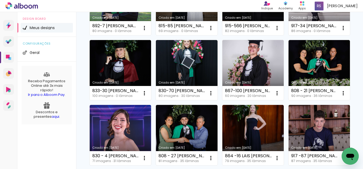
scroll to position [240, 0]
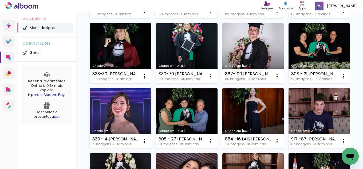
click at [131, 84] on link "Criado em [DATE]" at bounding box center [120, 53] width 61 height 60
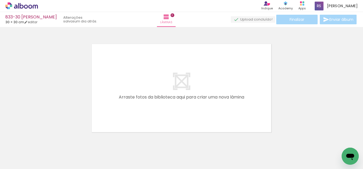
scroll to position [0, 234]
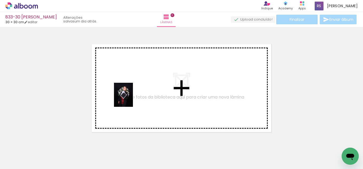
drag, startPoint x: 93, startPoint y: 152, endPoint x: 130, endPoint y: 99, distance: 64.6
click at [130, 99] on quentale-workspace at bounding box center [181, 84] width 363 height 169
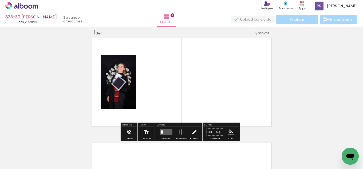
scroll to position [7, 0]
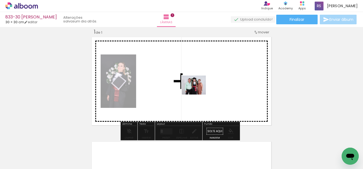
drag, startPoint x: 126, startPoint y: 152, endPoint x: 198, endPoint y: 92, distance: 94.0
click at [198, 92] on quentale-workspace at bounding box center [181, 84] width 363 height 169
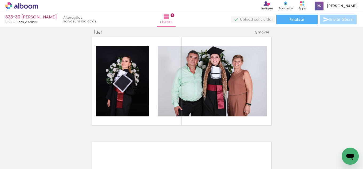
click at [14, 151] on input "Todas as fotos" at bounding box center [15, 153] width 20 height 5
click at [0, 0] on slot "Não utilizadas" at bounding box center [0, 0] width 0 height 0
type input "Não utilizadas"
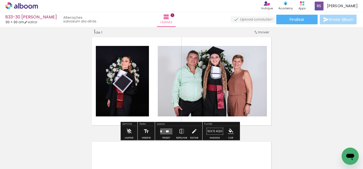
click at [166, 130] on quentale-layouter at bounding box center [166, 131] width 12 height 6
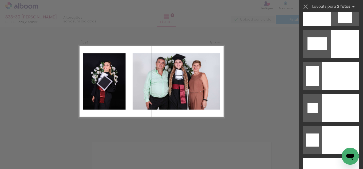
scroll to position [2352, 0]
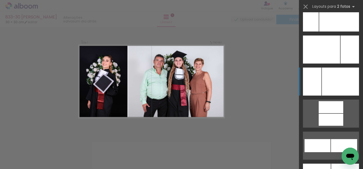
click at [334, 79] on div at bounding box center [340, 82] width 37 height 28
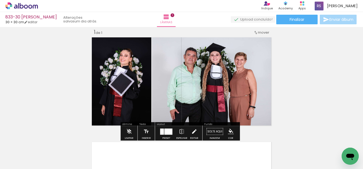
click at [194, 130] on iron-icon at bounding box center [194, 131] width 6 height 11
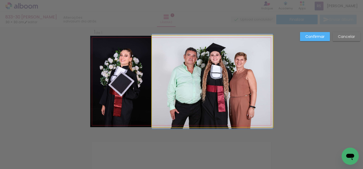
click at [170, 89] on quentale-photo at bounding box center [212, 81] width 121 height 91
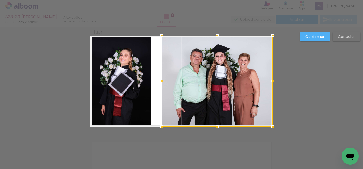
drag, startPoint x: 148, startPoint y: 81, endPoint x: 158, endPoint y: 78, distance: 10.2
click at [158, 78] on div at bounding box center [162, 81] width 11 height 11
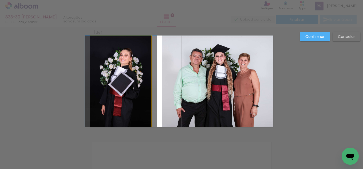
drag, startPoint x: 138, startPoint y: 79, endPoint x: 145, endPoint y: 79, distance: 6.9
click at [139, 79] on quentale-photo at bounding box center [120, 81] width 61 height 91
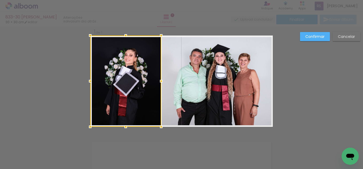
drag, startPoint x: 150, startPoint y: 77, endPoint x: 160, endPoint y: 75, distance: 9.7
click at [160, 75] on album-spread "1 de 1" at bounding box center [181, 81] width 183 height 91
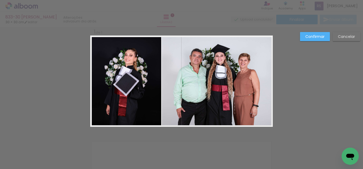
click at [0, 0] on slot "Confirmar" at bounding box center [0, 0] width 0 height 0
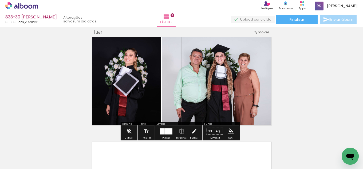
click at [231, 132] on iron-icon "color picker" at bounding box center [231, 131] width 6 height 6
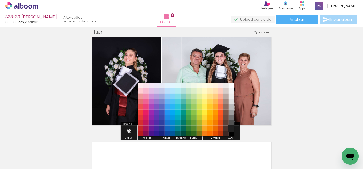
click at [233, 126] on paper-item "#212121" at bounding box center [231, 128] width 5 height 5
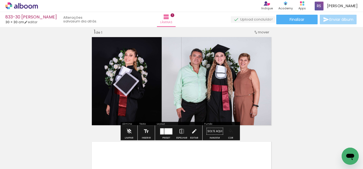
click at [232, 131] on iron-icon "color picker" at bounding box center [231, 131] width 6 height 6
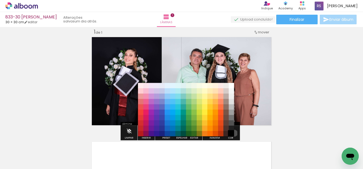
click at [233, 133] on paper-item "#000000" at bounding box center [231, 133] width 5 height 5
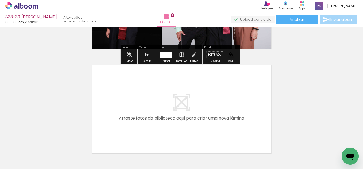
scroll to position [87, 0]
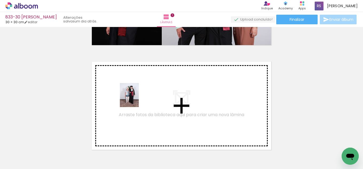
drag, startPoint x: 87, startPoint y: 150, endPoint x: 136, endPoint y: 99, distance: 70.6
click at [136, 99] on quentale-workspace at bounding box center [181, 84] width 363 height 169
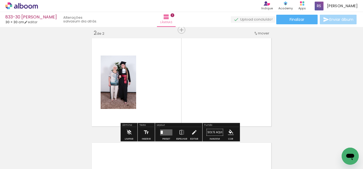
scroll to position [112, 0]
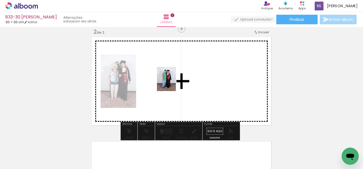
drag, startPoint x: 97, startPoint y: 158, endPoint x: 173, endPoint y: 83, distance: 106.5
click at [173, 83] on quentale-workspace at bounding box center [181, 84] width 363 height 169
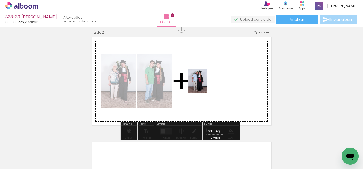
drag, startPoint x: 103, startPoint y: 145, endPoint x: 204, endPoint y: 85, distance: 117.9
click at [204, 85] on quentale-workspace at bounding box center [181, 84] width 363 height 169
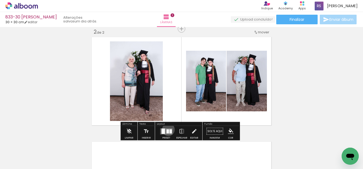
click at [167, 130] on div at bounding box center [168, 131] width 2 height 4
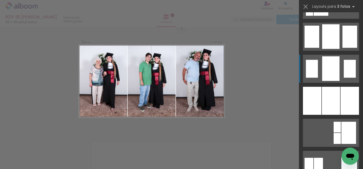
scroll to position [427, 0]
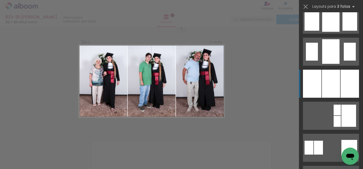
click at [329, 81] on div at bounding box center [331, 84] width 18 height 28
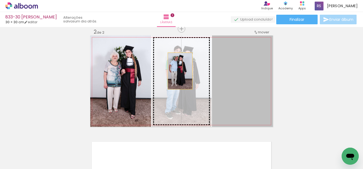
drag, startPoint x: 237, startPoint y: 72, endPoint x: 182, endPoint y: 74, distance: 55.1
click at [0, 0] on slot at bounding box center [0, 0] width 0 height 0
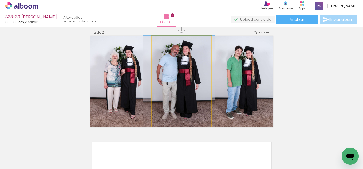
drag, startPoint x: 180, startPoint y: 84, endPoint x: 178, endPoint y: 84, distance: 2.8
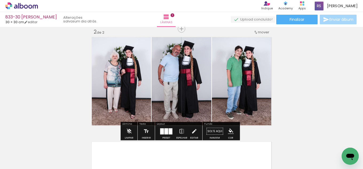
click at [228, 129] on iron-icon "color picker" at bounding box center [231, 131] width 6 height 6
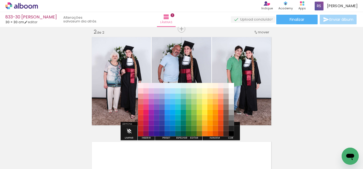
click at [232, 126] on paper-item "#212121" at bounding box center [231, 128] width 5 height 5
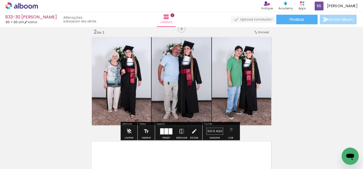
click at [229, 129] on iron-icon "color picker" at bounding box center [231, 131] width 6 height 6
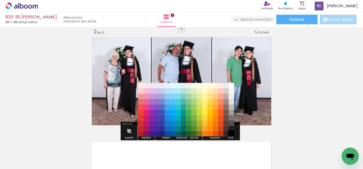
click at [230, 133] on paper-item "#000000" at bounding box center [231, 133] width 5 height 5
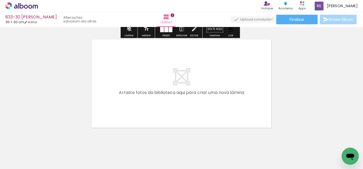
scroll to position [218, 0]
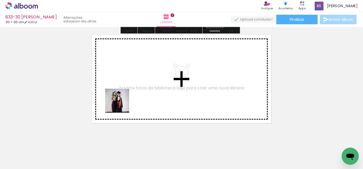
drag, startPoint x: 83, startPoint y: 150, endPoint x: 123, endPoint y: 103, distance: 62.3
click at [123, 103] on quentale-workspace at bounding box center [181, 84] width 363 height 169
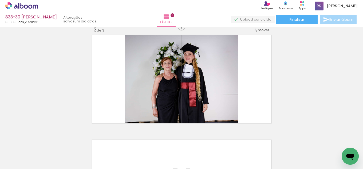
scroll to position [216, 0]
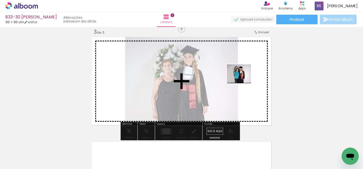
drag, startPoint x: 100, startPoint y: 153, endPoint x: 243, endPoint y: 80, distance: 160.7
click at [243, 80] on quentale-workspace at bounding box center [181, 84] width 363 height 169
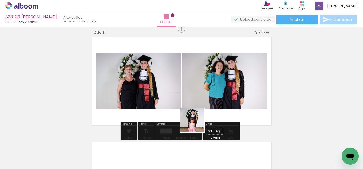
drag, startPoint x: 182, startPoint y: 152, endPoint x: 209, endPoint y: 92, distance: 66.2
click at [209, 92] on quentale-workspace at bounding box center [181, 84] width 363 height 169
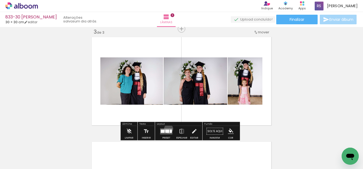
click at [167, 129] on quentale-layouter at bounding box center [166, 131] width 12 height 6
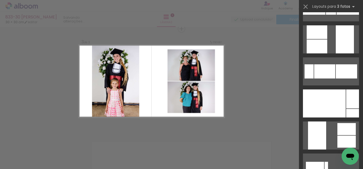
scroll to position [374, 0]
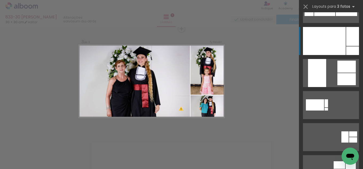
click at [337, 29] on div at bounding box center [324, 41] width 43 height 28
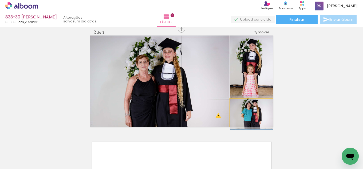
drag, startPoint x: 238, startPoint y: 103, endPoint x: 155, endPoint y: 92, distance: 84.0
type paper-slider "100"
click at [0, 0] on slot at bounding box center [0, 0] width 0 height 0
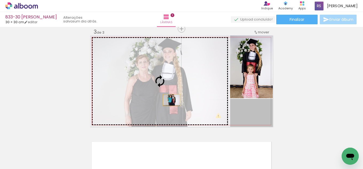
drag, startPoint x: 253, startPoint y: 118, endPoint x: 157, endPoint y: 97, distance: 98.3
click at [0, 0] on slot at bounding box center [0, 0] width 0 height 0
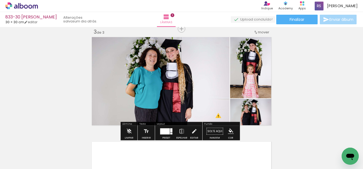
click at [166, 127] on div at bounding box center [166, 131] width 14 height 11
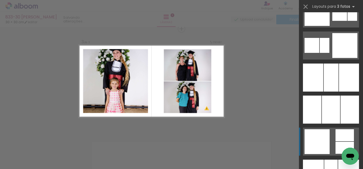
scroll to position [1186, 0]
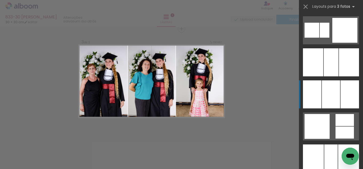
click at [336, 93] on div at bounding box center [331, 94] width 18 height 28
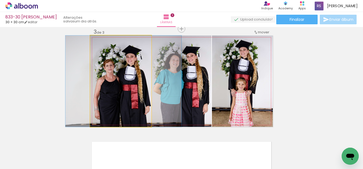
drag, startPoint x: 108, startPoint y: 92, endPoint x: 110, endPoint y: 89, distance: 4.4
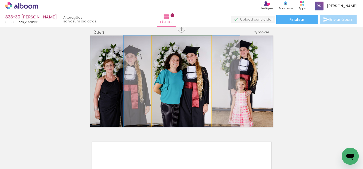
click at [179, 97] on quentale-photo at bounding box center [182, 81] width 60 height 91
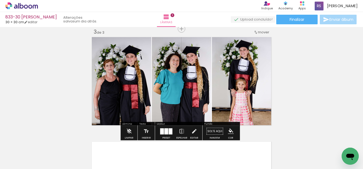
click at [228, 130] on iron-icon "color picker" at bounding box center [231, 131] width 6 height 6
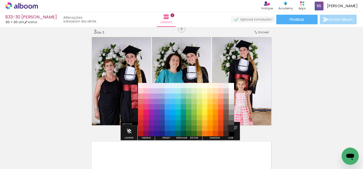
click at [232, 128] on paper-item "#212121" at bounding box center [231, 128] width 5 height 5
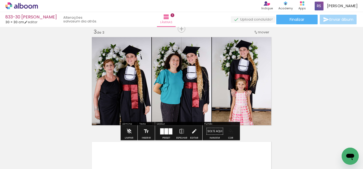
click at [230, 130] on iron-icon "color picker" at bounding box center [231, 131] width 6 height 6
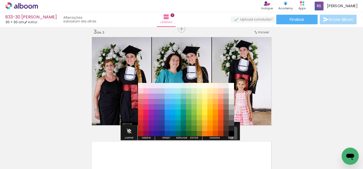
click at [232, 134] on paper-item "#000000" at bounding box center [231, 133] width 5 height 5
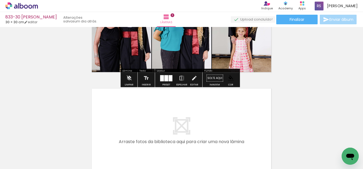
scroll to position [270, 0]
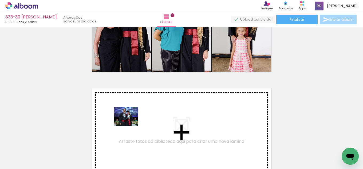
drag, startPoint x: 93, startPoint y: 151, endPoint x: 130, endPoint y: 123, distance: 46.5
click at [130, 123] on quentale-workspace at bounding box center [181, 84] width 363 height 169
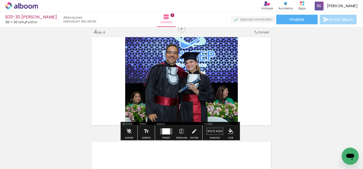
scroll to position [321, 0]
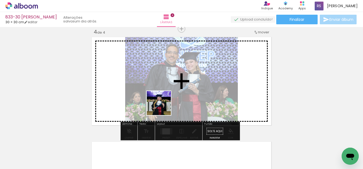
drag, startPoint x: 96, startPoint y: 150, endPoint x: 200, endPoint y: 99, distance: 115.3
click at [206, 87] on quentale-workspace at bounding box center [181, 84] width 363 height 169
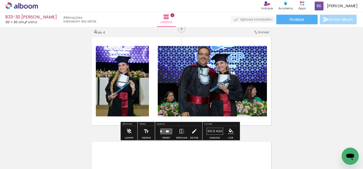
click at [163, 130] on quentale-layouter at bounding box center [166, 131] width 12 height 6
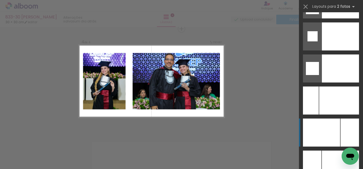
scroll to position [2280, 0]
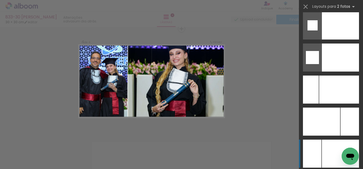
click at [323, 149] on div at bounding box center [340, 154] width 37 height 28
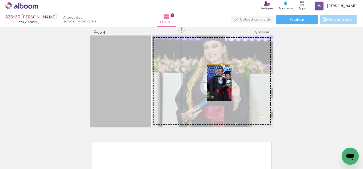
drag, startPoint x: 210, startPoint y: 83, endPoint x: 229, endPoint y: 83, distance: 19.8
click at [0, 0] on slot at bounding box center [0, 0] width 0 height 0
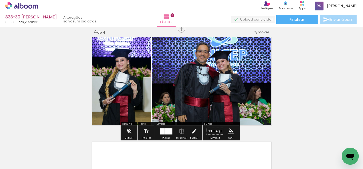
click at [230, 128] on iron-icon "color picker" at bounding box center [231, 131] width 6 height 6
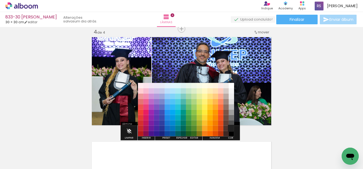
click at [233, 128] on paper-item "#212121" at bounding box center [231, 128] width 5 height 5
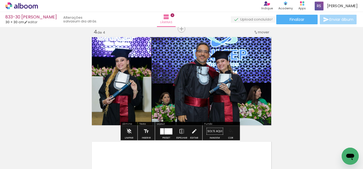
click at [231, 132] on iron-icon "color picker" at bounding box center [231, 131] width 6 height 6
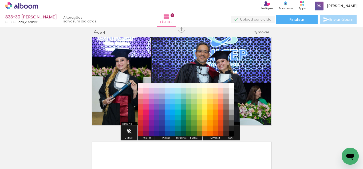
click at [232, 133] on paper-item "#000000" at bounding box center [231, 133] width 5 height 5
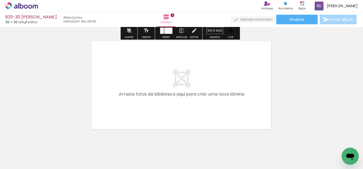
scroll to position [428, 0]
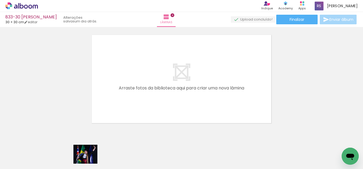
drag, startPoint x: 90, startPoint y: 153, endPoint x: 89, endPoint y: 161, distance: 7.8
click at [89, 161] on div at bounding box center [89, 151] width 26 height 21
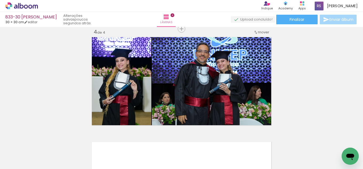
scroll to position [0, 2374]
drag, startPoint x: 94, startPoint y: 166, endPoint x: 11, endPoint y: 11, distance: 175.5
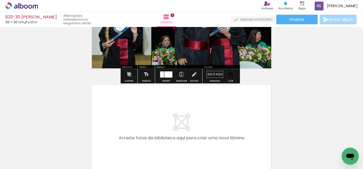
scroll to position [401, 0]
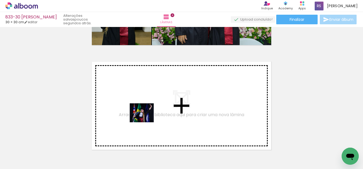
drag, startPoint x: 132, startPoint y: 150, endPoint x: 168, endPoint y: 138, distance: 37.9
click at [147, 117] on quentale-workspace at bounding box center [181, 84] width 363 height 169
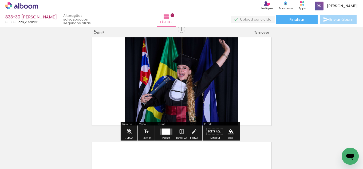
scroll to position [426, 0]
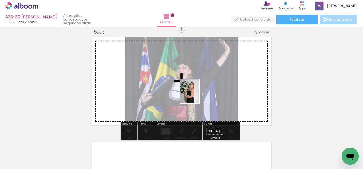
drag, startPoint x: 174, startPoint y: 120, endPoint x: 202, endPoint y: 89, distance: 42.3
click at [202, 89] on quentale-workspace at bounding box center [181, 84] width 363 height 169
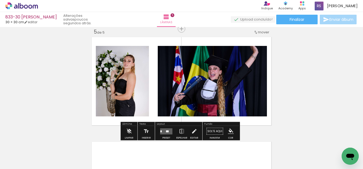
drag, startPoint x: 165, startPoint y: 130, endPoint x: 167, endPoint y: 127, distance: 3.2
click at [165, 130] on quentale-layouter at bounding box center [166, 131] width 12 height 6
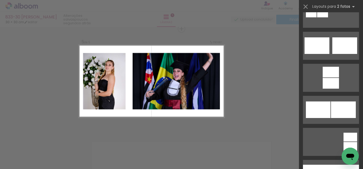
scroll to position [1657, 0]
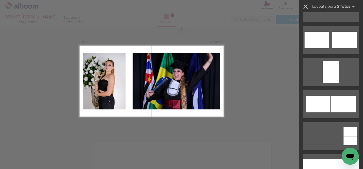
click at [305, 7] on iron-icon at bounding box center [305, 6] width 7 height 7
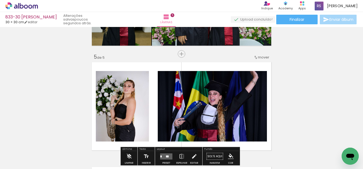
scroll to position [292, 0]
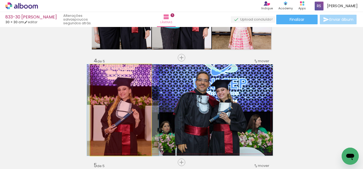
drag, startPoint x: 125, startPoint y: 112, endPoint x: 127, endPoint y: 160, distance: 47.6
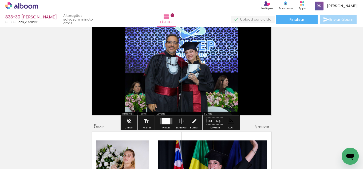
scroll to position [372, 0]
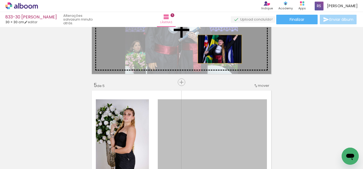
drag, startPoint x: 207, startPoint y: 128, endPoint x: 218, endPoint y: 49, distance: 80.1
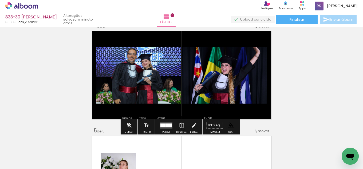
scroll to position [319, 0]
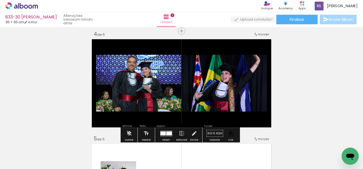
click at [166, 132] on div at bounding box center [169, 133] width 6 height 4
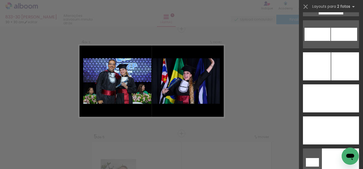
scroll to position [2374, 0]
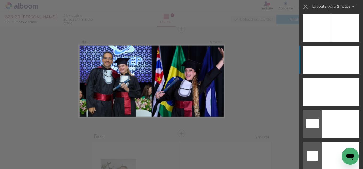
click at [322, 58] on div at bounding box center [317, 60] width 28 height 28
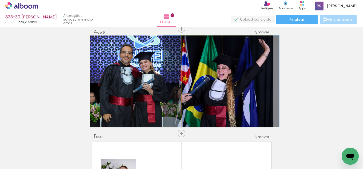
drag, startPoint x: 260, startPoint y: 87, endPoint x: 254, endPoint y: 88, distance: 6.0
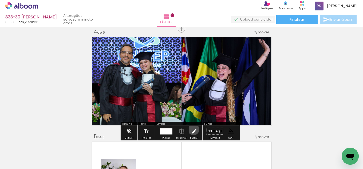
click at [192, 130] on iron-icon at bounding box center [194, 131] width 6 height 11
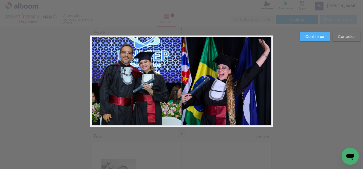
drag, startPoint x: 128, startPoint y: 76, endPoint x: 155, endPoint y: 79, distance: 27.1
click at [128, 76] on quentale-photo at bounding box center [135, 81] width 91 height 91
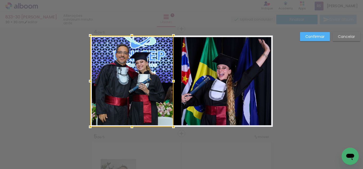
drag, startPoint x: 180, startPoint y: 82, endPoint x: 172, endPoint y: 83, distance: 8.0
click at [172, 83] on div at bounding box center [173, 81] width 11 height 11
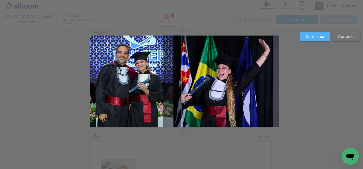
drag, startPoint x: 192, startPoint y: 84, endPoint x: 174, endPoint y: 83, distance: 18.5
click at [192, 84] on quentale-photo at bounding box center [227, 81] width 91 height 91
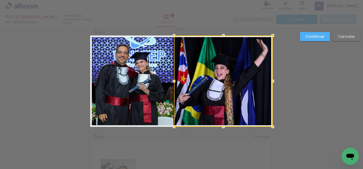
drag, startPoint x: 181, startPoint y: 81, endPoint x: 173, endPoint y: 81, distance: 7.5
click at [173, 81] on div at bounding box center [174, 81] width 11 height 11
click at [0, 0] on slot "Confirmar" at bounding box center [0, 0] width 0 height 0
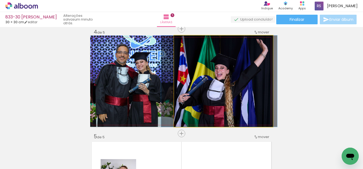
click at [235, 76] on quentale-photo at bounding box center [223, 81] width 99 height 91
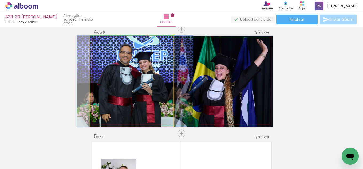
drag, startPoint x: 117, startPoint y: 73, endPoint x: 120, endPoint y: 72, distance: 3.3
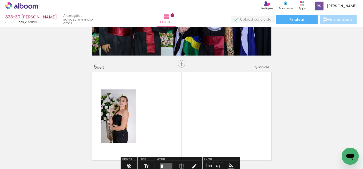
scroll to position [401, 0]
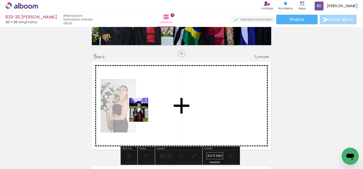
drag, startPoint x: 134, startPoint y: 154, endPoint x: 146, endPoint y: 111, distance: 44.7
click at [146, 111] on quentale-workspace at bounding box center [181, 84] width 363 height 169
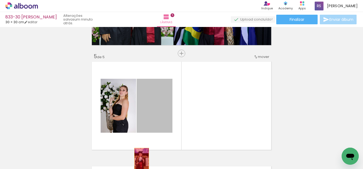
drag, startPoint x: 155, startPoint y: 109, endPoint x: 137, endPoint y: 169, distance: 62.5
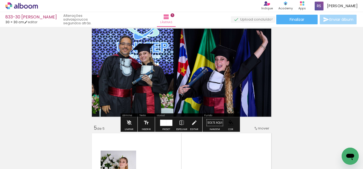
scroll to position [321, 0]
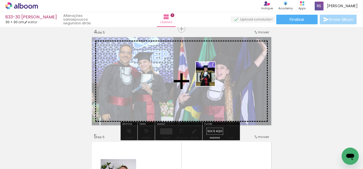
drag, startPoint x: 135, startPoint y: 146, endPoint x: 212, endPoint y: 78, distance: 102.6
click at [212, 78] on quentale-workspace at bounding box center [181, 84] width 363 height 169
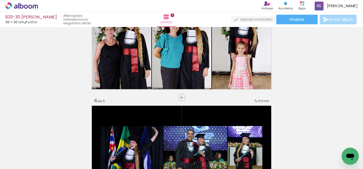
scroll to position [214, 0]
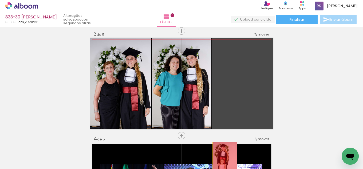
drag, startPoint x: 245, startPoint y: 110, endPoint x: 222, endPoint y: 162, distance: 56.8
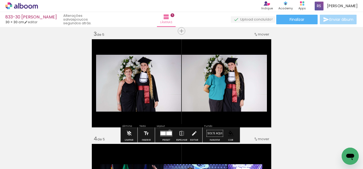
drag, startPoint x: 169, startPoint y: 131, endPoint x: 251, endPoint y: 112, distance: 84.8
click at [169, 131] on quentale-layouter at bounding box center [166, 133] width 12 height 6
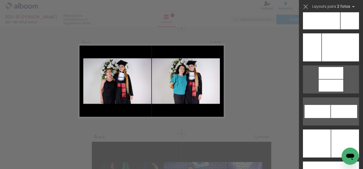
scroll to position [2319, 0]
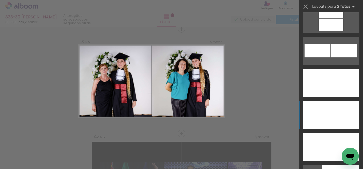
click at [341, 106] on div at bounding box center [345, 115] width 28 height 28
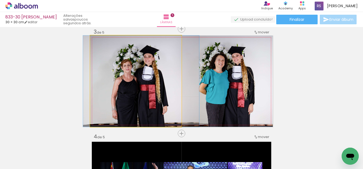
drag, startPoint x: 136, startPoint y: 100, endPoint x: 142, endPoint y: 93, distance: 9.0
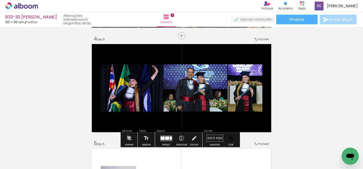
scroll to position [323, 0]
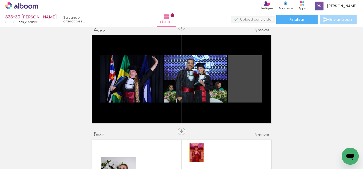
drag, startPoint x: 241, startPoint y: 91, endPoint x: 195, endPoint y: 152, distance: 77.6
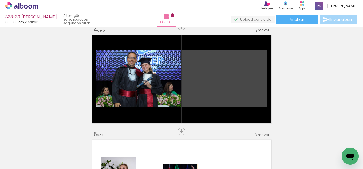
drag, startPoint x: 224, startPoint y: 86, endPoint x: 178, endPoint y: 176, distance: 100.9
click at [178, 169] on html "link( href="../../bower_components/polymer/polymer.html" rel="import" ) picture…" at bounding box center [181, 84] width 363 height 169
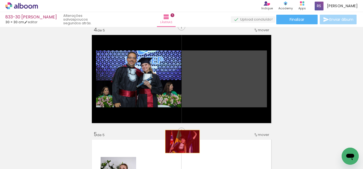
drag, startPoint x: 207, startPoint y: 94, endPoint x: 133, endPoint y: 150, distance: 92.5
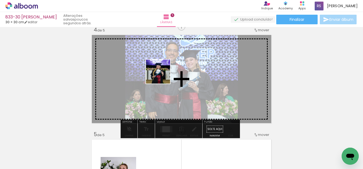
drag, startPoint x: 137, startPoint y: 148, endPoint x: 162, endPoint y: 74, distance: 78.4
click at [162, 74] on quentale-workspace at bounding box center [181, 84] width 363 height 169
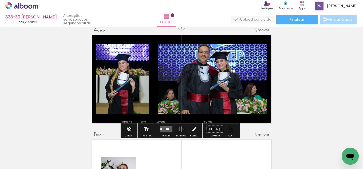
click at [164, 131] on quentale-layouter at bounding box center [166, 129] width 12 height 6
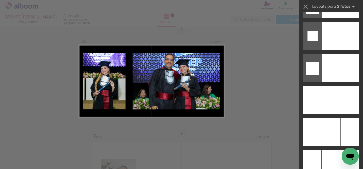
scroll to position [2308, 0]
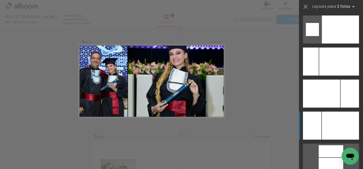
click at [336, 131] on div at bounding box center [340, 126] width 37 height 28
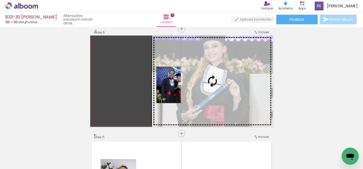
drag, startPoint x: 162, startPoint y: 85, endPoint x: 195, endPoint y: 86, distance: 33.9
click at [0, 0] on slot at bounding box center [0, 0] width 0 height 0
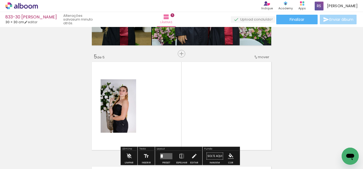
scroll to position [428, 0]
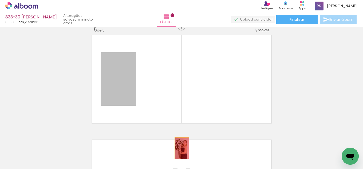
drag, startPoint x: 128, startPoint y: 75, endPoint x: 185, endPoint y: 152, distance: 95.8
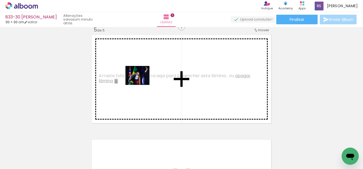
drag, startPoint x: 138, startPoint y: 137, endPoint x: 142, endPoint y: 82, distance: 55.2
click at [142, 82] on quentale-workspace at bounding box center [181, 84] width 363 height 169
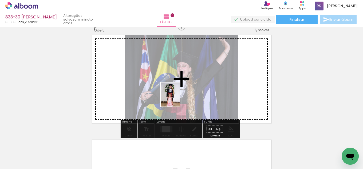
drag, startPoint x: 130, startPoint y: 163, endPoint x: 178, endPoint y: 99, distance: 80.5
click at [178, 99] on quentale-workspace at bounding box center [181, 84] width 363 height 169
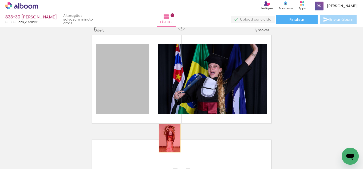
drag, startPoint x: 124, startPoint y: 75, endPoint x: 169, endPoint y: 139, distance: 78.4
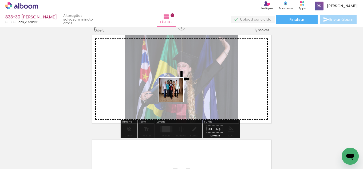
drag, startPoint x: 170, startPoint y: 150, endPoint x: 176, endPoint y: 97, distance: 52.7
click at [176, 86] on quentale-workspace at bounding box center [181, 84] width 363 height 169
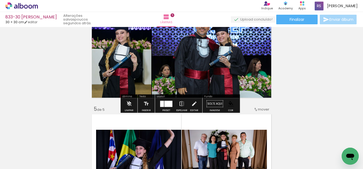
scroll to position [348, 0]
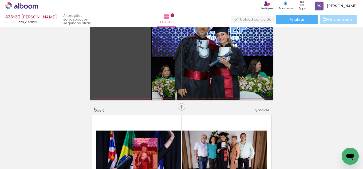
drag, startPoint x: 135, startPoint y: 75, endPoint x: 144, endPoint y: 158, distance: 83.0
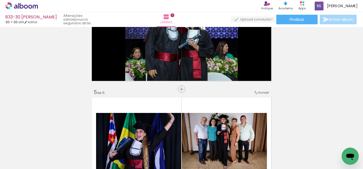
scroll to position [374, 0]
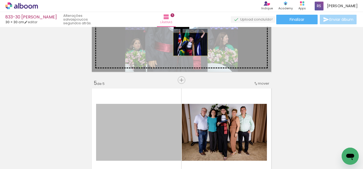
drag, startPoint x: 158, startPoint y: 114, endPoint x: 189, endPoint y: 44, distance: 76.4
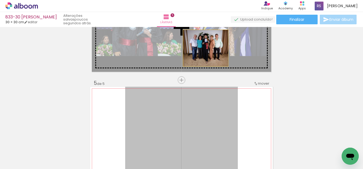
drag, startPoint x: 175, startPoint y: 113, endPoint x: 206, endPoint y: 39, distance: 80.0
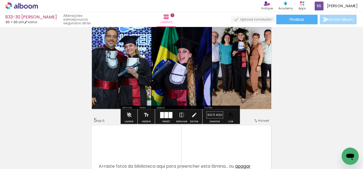
scroll to position [321, 0]
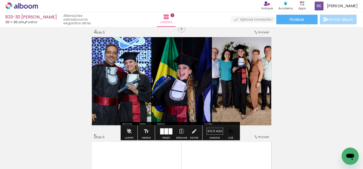
click at [169, 130] on div at bounding box center [171, 131] width 4 height 6
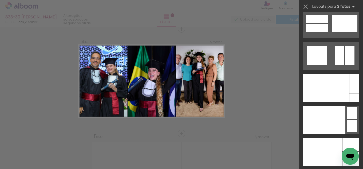
scroll to position [6442, 0]
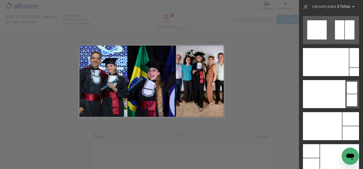
drag, startPoint x: 361, startPoint y: 29, endPoint x: 12, endPoint y: 1, distance: 350.8
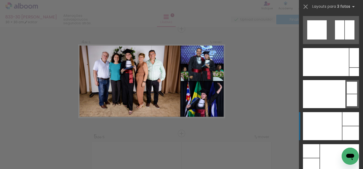
click at [343, 125] on div at bounding box center [351, 119] width 17 height 14
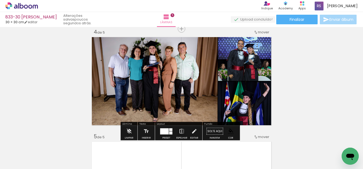
click at [179, 129] on iron-icon at bounding box center [182, 131] width 6 height 11
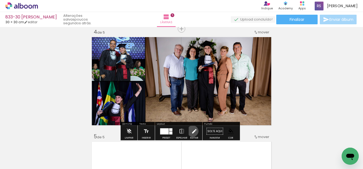
click at [191, 131] on iron-icon at bounding box center [194, 131] width 6 height 11
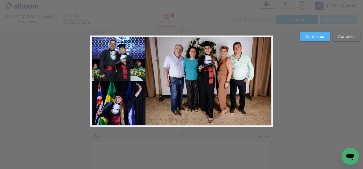
click at [188, 95] on quentale-photo at bounding box center [209, 81] width 127 height 91
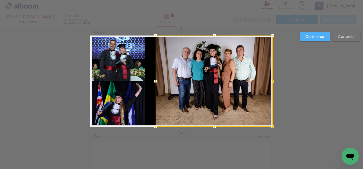
drag, startPoint x: 144, startPoint y: 81, endPoint x: 154, endPoint y: 79, distance: 9.8
click at [154, 79] on div at bounding box center [155, 81] width 11 height 11
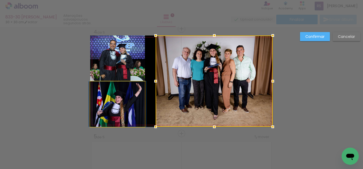
click at [136, 93] on quentale-photo at bounding box center [117, 103] width 55 height 45
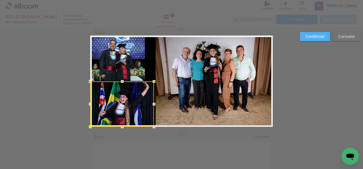
scroll to position [0, 193]
click at [152, 105] on div at bounding box center [155, 104] width 11 height 11
click at [137, 57] on quentale-photo at bounding box center [117, 58] width 55 height 45
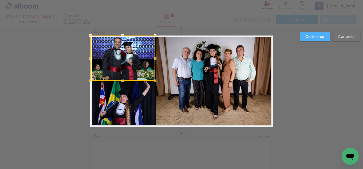
drag, startPoint x: 144, startPoint y: 60, endPoint x: 152, endPoint y: 61, distance: 8.1
click at [152, 61] on div at bounding box center [155, 58] width 11 height 11
click at [324, 38] on paper-button "Confirmar" at bounding box center [315, 36] width 30 height 9
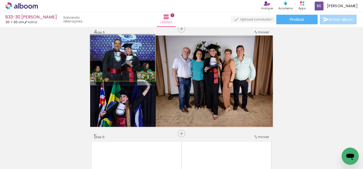
drag, startPoint x: 131, startPoint y: 62, endPoint x: 135, endPoint y: 63, distance: 4.3
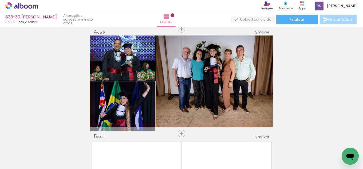
click at [126, 112] on quentale-photo at bounding box center [122, 103] width 65 height 45
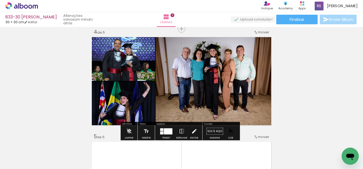
click at [193, 131] on iron-icon at bounding box center [194, 131] width 6 height 11
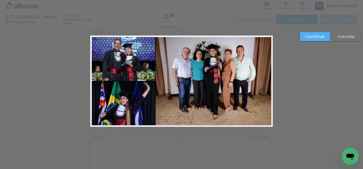
drag, startPoint x: 146, startPoint y: 99, endPoint x: 150, endPoint y: 105, distance: 6.7
click at [147, 100] on quentale-photo at bounding box center [122, 103] width 65 height 45
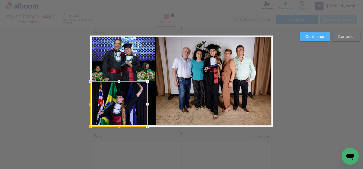
drag, startPoint x: 151, startPoint y: 105, endPoint x: 146, endPoint y: 105, distance: 5.3
click at [146, 105] on div at bounding box center [147, 104] width 11 height 11
drag, startPoint x: 140, startPoint y: 29, endPoint x: 139, endPoint y: 38, distance: 9.1
click at [140, 33] on div "Confirmar Cancelar" at bounding box center [181, 26] width 363 height 641
click at [137, 51] on quentale-photo at bounding box center [122, 58] width 65 height 45
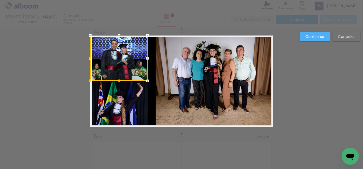
drag, startPoint x: 154, startPoint y: 59, endPoint x: 148, endPoint y: 59, distance: 5.6
click at [148, 59] on div at bounding box center [147, 58] width 11 height 11
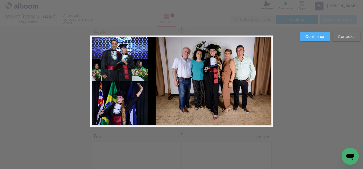
click at [156, 87] on quentale-photo at bounding box center [214, 81] width 117 height 91
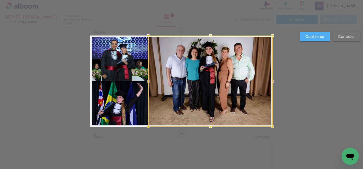
drag, startPoint x: 154, startPoint y: 80, endPoint x: 144, endPoint y: 81, distance: 9.4
click at [144, 81] on div at bounding box center [148, 81] width 11 height 11
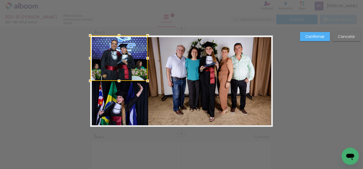
drag, startPoint x: 322, startPoint y: 38, endPoint x: 308, endPoint y: 46, distance: 16.3
click at [321, 40] on paper-button "Confirmar" at bounding box center [315, 36] width 30 height 9
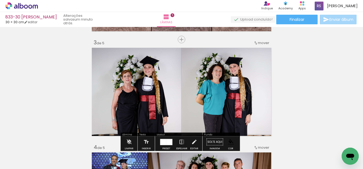
scroll to position [214, 0]
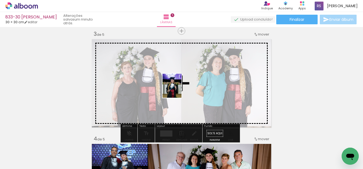
drag, startPoint x: 131, startPoint y: 150, endPoint x: 175, endPoint y: 91, distance: 73.3
click at [182, 85] on quentale-workspace at bounding box center [181, 84] width 363 height 169
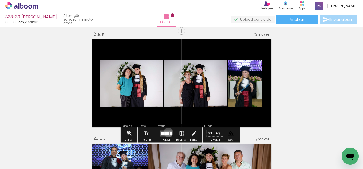
click at [167, 132] on div at bounding box center [167, 133] width 4 height 3
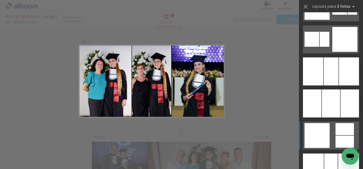
scroll to position [1202, 0]
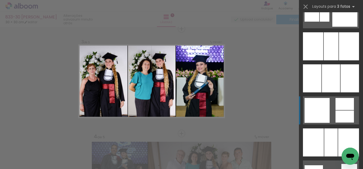
click at [325, 81] on div at bounding box center [331, 78] width 18 height 28
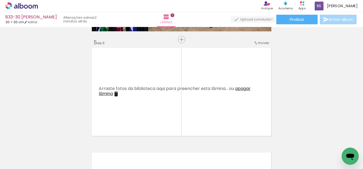
scroll to position [430, 0]
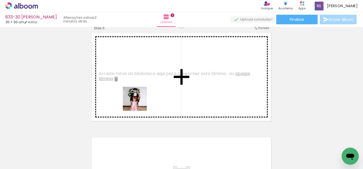
drag, startPoint x: 138, startPoint y: 139, endPoint x: 122, endPoint y: 152, distance: 20.7
click at [137, 68] on quentale-workspace at bounding box center [181, 84] width 363 height 169
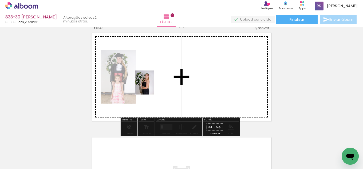
drag, startPoint x: 138, startPoint y: 131, endPoint x: 151, endPoint y: 124, distance: 14.8
click at [152, 86] on quentale-workspace at bounding box center [181, 84] width 363 height 169
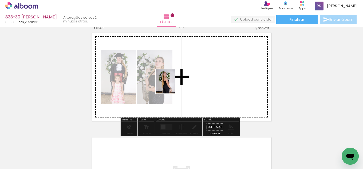
drag, startPoint x: 138, startPoint y: 154, endPoint x: 180, endPoint y: 93, distance: 74.9
click at [173, 85] on quentale-workspace at bounding box center [181, 84] width 363 height 169
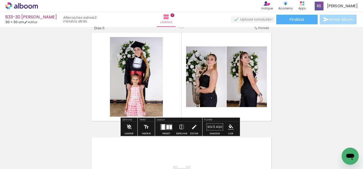
click at [170, 127] on div at bounding box center [171, 127] width 2 height 4
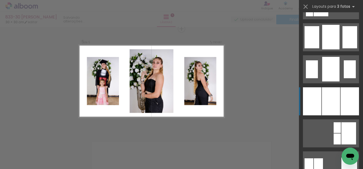
scroll to position [410, 0]
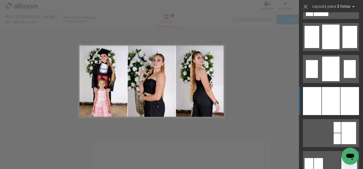
click at [331, 99] on div at bounding box center [331, 101] width 18 height 28
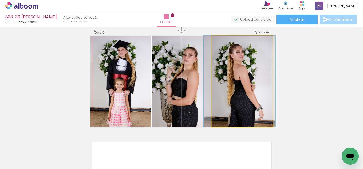
drag, startPoint x: 261, startPoint y: 90, endPoint x: 258, endPoint y: 91, distance: 3.0
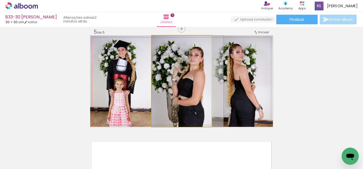
drag, startPoint x: 189, startPoint y: 90, endPoint x: 195, endPoint y: 89, distance: 6.8
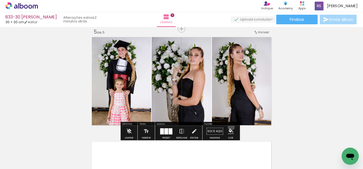
click at [229, 127] on paper-menu-button "#ffebee #ffcdd2 #ef9a9a #e57373 #ef5350 #f44336 #e53935 #d32f2f #c62828 #b71c1c…" at bounding box center [231, 131] width 10 height 10
click at [229, 130] on iron-icon "color picker" at bounding box center [231, 131] width 6 height 6
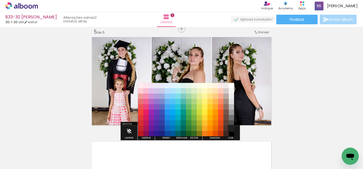
click at [232, 128] on paper-item "#212121" at bounding box center [231, 128] width 5 height 5
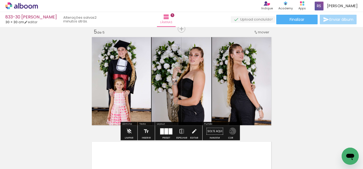
click at [231, 131] on iron-icon "color picker" at bounding box center [231, 131] width 6 height 6
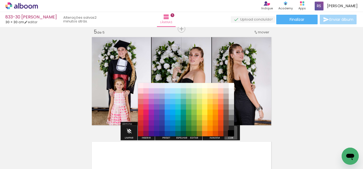
click at [231, 135] on paper-item "#000000" at bounding box center [231, 133] width 5 height 5
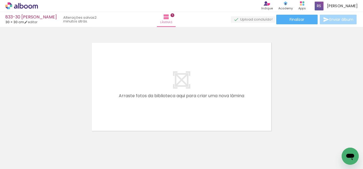
scroll to position [534, 0]
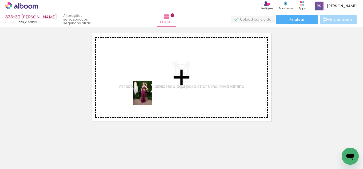
drag, startPoint x: 134, startPoint y: 149, endPoint x: 150, endPoint y: 93, distance: 58.3
click at [150, 93] on quentale-workspace at bounding box center [181, 84] width 363 height 169
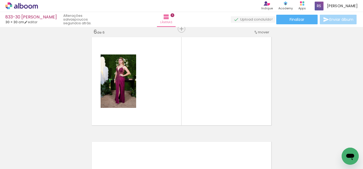
scroll to position [530, 0]
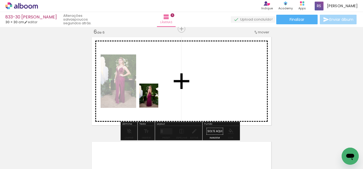
drag, startPoint x: 135, startPoint y: 150, endPoint x: 156, endPoint y: 100, distance: 54.0
click at [156, 100] on quentale-workspace at bounding box center [181, 84] width 363 height 169
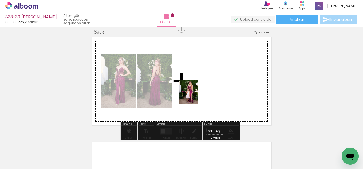
drag, startPoint x: 164, startPoint y: 147, endPoint x: 174, endPoint y: 129, distance: 21.4
click at [201, 91] on quentale-workspace at bounding box center [181, 84] width 363 height 169
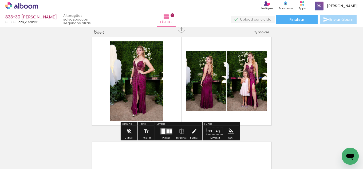
click at [167, 131] on div at bounding box center [168, 131] width 2 height 4
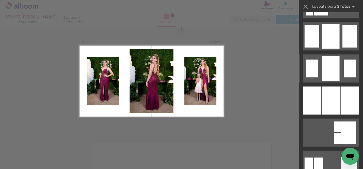
scroll to position [427, 0]
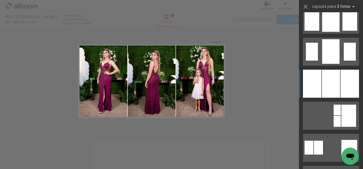
click at [330, 79] on div at bounding box center [331, 84] width 18 height 28
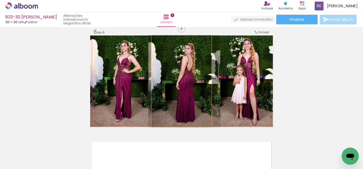
drag, startPoint x: 185, startPoint y: 84, endPoint x: 188, endPoint y: 84, distance: 2.9
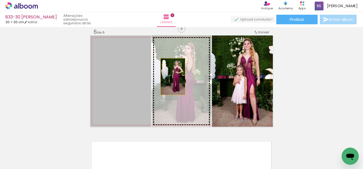
drag, startPoint x: 128, startPoint y: 79, endPoint x: 171, endPoint y: 77, distance: 43.3
click at [0, 0] on slot at bounding box center [0, 0] width 0 height 0
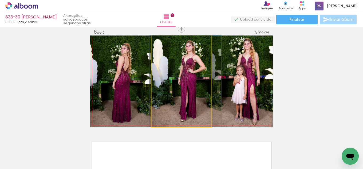
drag, startPoint x: 187, startPoint y: 93, endPoint x: 191, endPoint y: 92, distance: 4.0
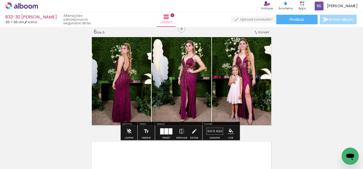
click at [231, 130] on iron-icon "color picker" at bounding box center [231, 131] width 6 height 6
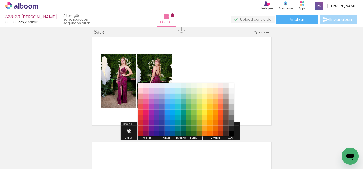
drag, startPoint x: 257, startPoint y: 90, endPoint x: 253, endPoint y: 92, distance: 4.9
click at [256, 91] on quentale-layouter at bounding box center [181, 81] width 183 height 91
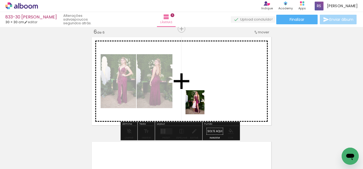
drag, startPoint x: 168, startPoint y: 144, endPoint x: 212, endPoint y: 117, distance: 51.8
click at [202, 106] on quentale-workspace at bounding box center [181, 84] width 363 height 169
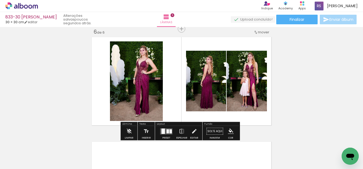
drag, startPoint x: 170, startPoint y: 129, endPoint x: 201, endPoint y: 127, distance: 31.1
click at [171, 129] on div at bounding box center [166, 131] width 14 height 11
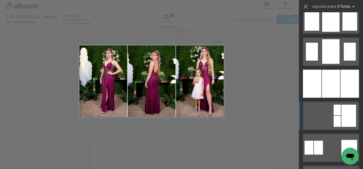
click at [336, 85] on div at bounding box center [331, 84] width 18 height 28
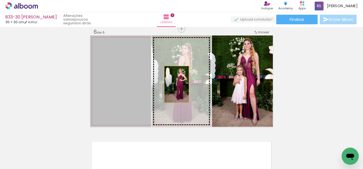
drag, startPoint x: 122, startPoint y: 89, endPoint x: 175, endPoint y: 84, distance: 52.9
click at [0, 0] on slot at bounding box center [0, 0] width 0 height 0
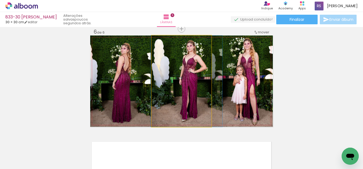
drag, startPoint x: 177, startPoint y: 85, endPoint x: 182, endPoint y: 84, distance: 5.2
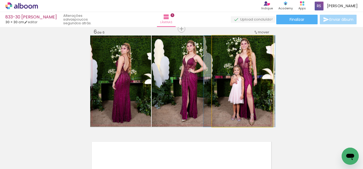
drag, startPoint x: 251, startPoint y: 96, endPoint x: 248, endPoint y: 96, distance: 2.9
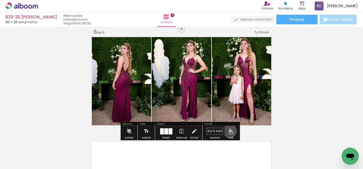
click at [228, 131] on iron-icon "color picker" at bounding box center [231, 131] width 6 height 6
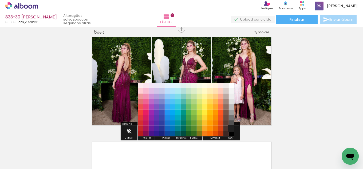
click at [230, 128] on paper-item "#212121" at bounding box center [231, 128] width 5 height 5
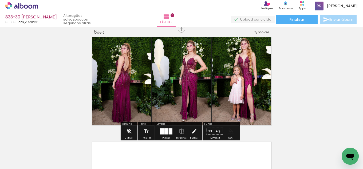
click at [231, 131] on iron-icon "color picker" at bounding box center [231, 131] width 6 height 6
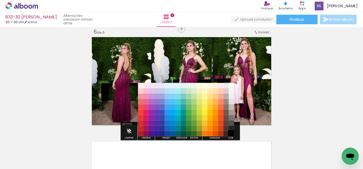
click at [231, 133] on paper-item "#000000" at bounding box center [231, 133] width 5 height 5
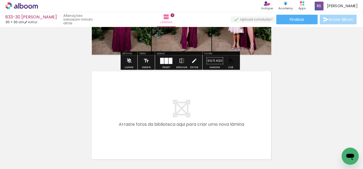
scroll to position [611, 0]
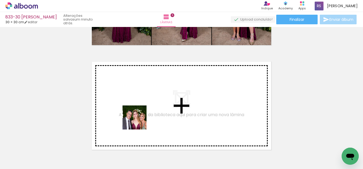
drag, startPoint x: 132, startPoint y: 152, endPoint x: 140, endPoint y: 117, distance: 35.9
click at [140, 117] on quentale-workspace at bounding box center [181, 84] width 363 height 169
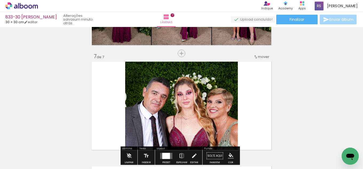
scroll to position [635, 0]
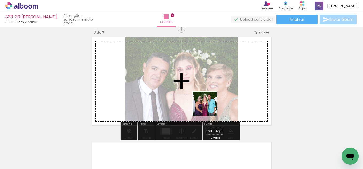
drag, startPoint x: 203, startPoint y: 152, endPoint x: 224, endPoint y: 122, distance: 37.4
click at [216, 76] on quentale-workspace at bounding box center [181, 84] width 363 height 169
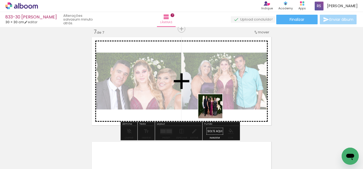
drag, startPoint x: 196, startPoint y: 158, endPoint x: 214, endPoint y: 100, distance: 60.8
click at [215, 105] on quentale-workspace at bounding box center [181, 84] width 363 height 169
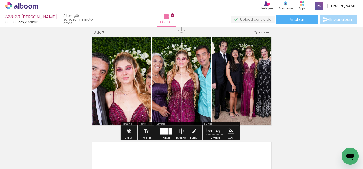
click at [169, 129] on div at bounding box center [171, 131] width 4 height 6
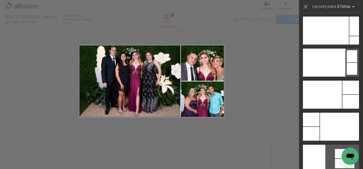
scroll to position [6486, 0]
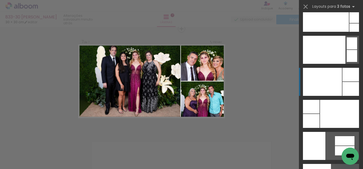
click at [327, 79] on div at bounding box center [322, 82] width 39 height 28
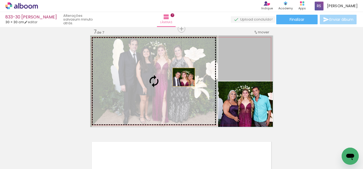
drag, startPoint x: 236, startPoint y: 64, endPoint x: 173, endPoint y: 83, distance: 66.3
click at [0, 0] on slot at bounding box center [0, 0] width 0 height 0
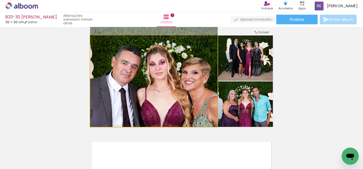
drag, startPoint x: 170, startPoint y: 87, endPoint x: 171, endPoint y: 80, distance: 6.2
click at [189, 88] on quentale-photo at bounding box center [153, 81] width 127 height 91
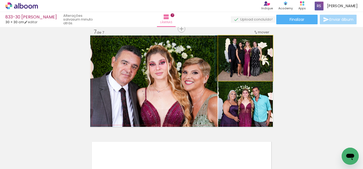
drag, startPoint x: 247, startPoint y: 62, endPoint x: 241, endPoint y: 72, distance: 11.1
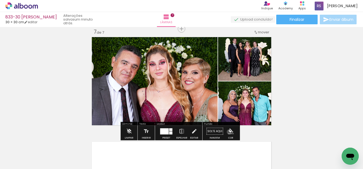
click at [228, 132] on iron-icon "color picker" at bounding box center [231, 131] width 6 height 6
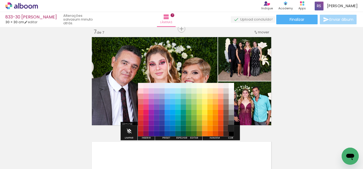
click at [231, 126] on paper-item "#212121" at bounding box center [231, 128] width 5 height 5
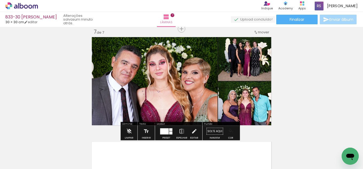
click at [231, 129] on iron-icon "color picker" at bounding box center [231, 131] width 6 height 6
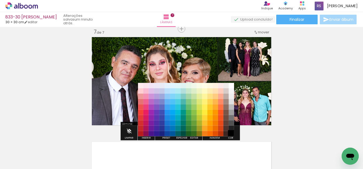
click at [230, 132] on paper-item "#000000" at bounding box center [231, 133] width 5 height 5
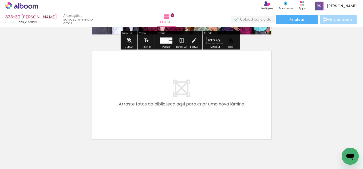
scroll to position [742, 0]
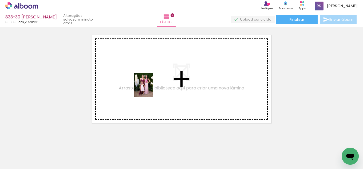
drag, startPoint x: 135, startPoint y: 146, endPoint x: 150, endPoint y: 89, distance: 59.1
click at [150, 89] on quentale-workspace at bounding box center [181, 84] width 363 height 169
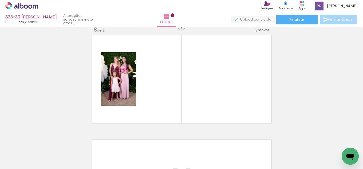
scroll to position [740, 0]
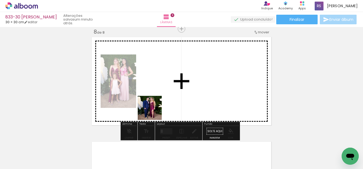
drag, startPoint x: 154, startPoint y: 112, endPoint x: 170, endPoint y: 134, distance: 27.2
click at [171, 87] on quentale-workspace at bounding box center [181, 84] width 363 height 169
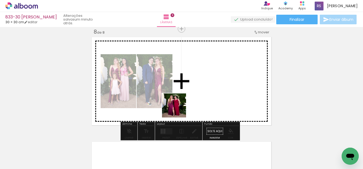
drag, startPoint x: 164, startPoint y: 154, endPoint x: 173, endPoint y: 126, distance: 28.8
click at [184, 97] on quentale-workspace at bounding box center [181, 84] width 363 height 169
